Goal: Register for event/course

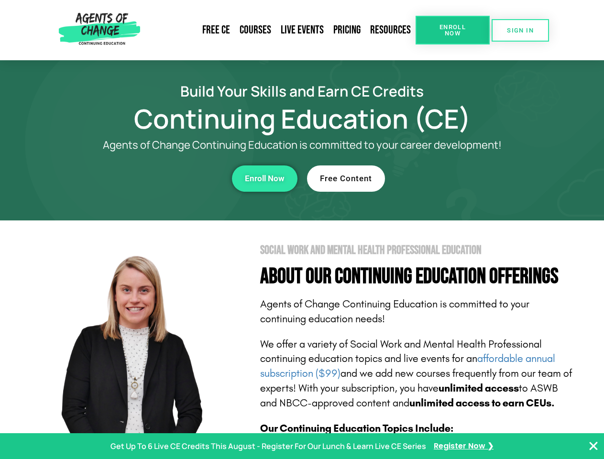
click at [302, 230] on section "Social Work and Mental Health Professional Education About Our Continuing Educa…" at bounding box center [302, 421] width 604 height 402
click at [452, 30] on span "Enroll Now" at bounding box center [453, 30] width 44 height 12
click at [520, 30] on span "SIGN IN" at bounding box center [520, 30] width 27 height 6
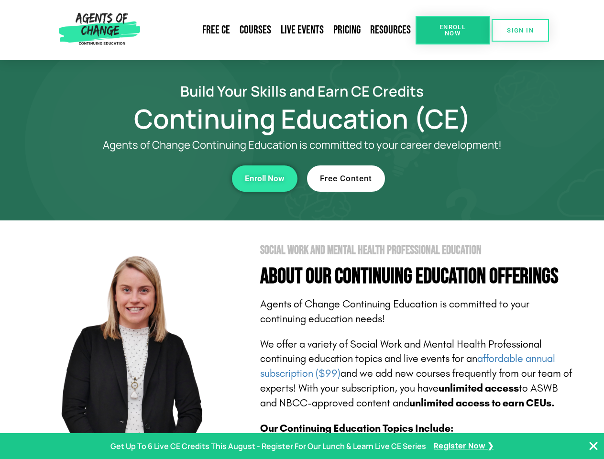
click at [166, 178] on div "Enroll Now" at bounding box center [165, 178] width 263 height 26
click at [264, 178] on span "Enroll Now" at bounding box center [265, 179] width 40 height 8
click at [439, 178] on div "Free Content" at bounding box center [438, 178] width 263 height 26
